Goal: Navigation & Orientation: Go to known website

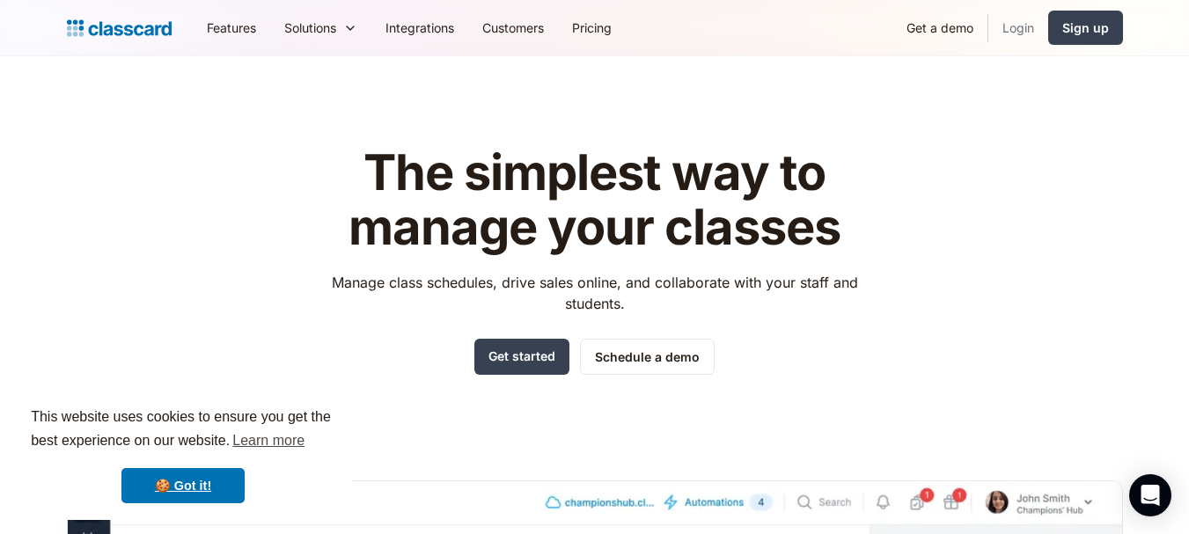
click at [1021, 34] on link "Login" at bounding box center [1018, 28] width 60 height 40
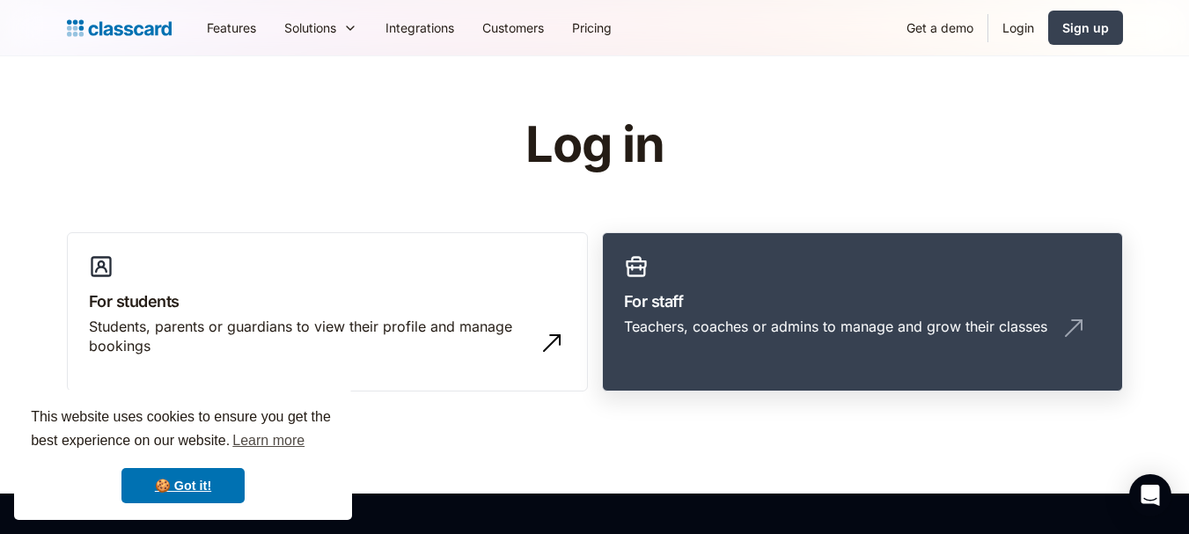
click at [896, 292] on h3 "For staff" at bounding box center [862, 301] width 477 height 24
